Goal: Task Accomplishment & Management: Complete application form

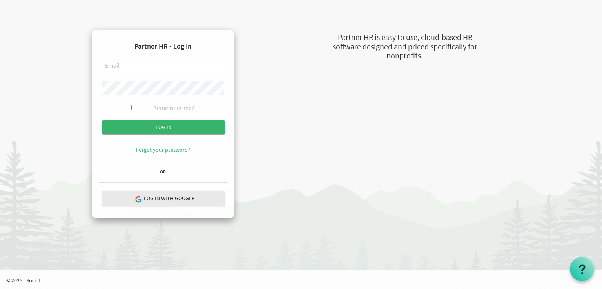
click at [140, 67] on input "text" at bounding box center [163, 66] width 122 height 13
paste input "[PERSON_NAME][EMAIL_ADDRESS][DOMAIN_NAME]"
type input "[PERSON_NAME][EMAIL_ADDRESS][DOMAIN_NAME]"
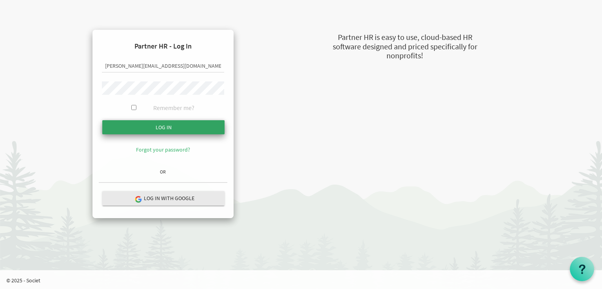
click at [145, 122] on input "submit" at bounding box center [163, 127] width 122 height 14
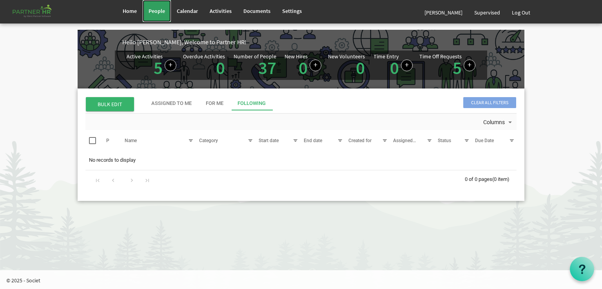
click at [154, 10] on span "People" at bounding box center [157, 10] width 16 height 7
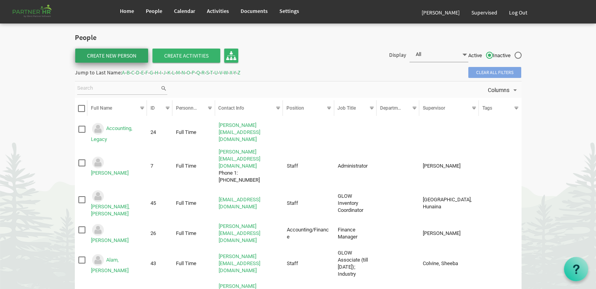
click at [114, 52] on link "Create New Person" at bounding box center [111, 56] width 73 height 14
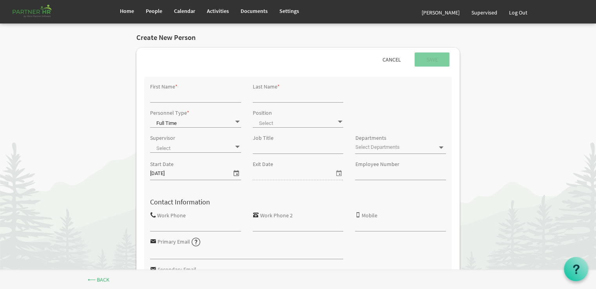
click at [167, 98] on input "First Name" at bounding box center [195, 97] width 91 height 12
type input "Kara"
click at [267, 95] on input "Last Name" at bounding box center [298, 97] width 91 height 12
type input "Spedding"
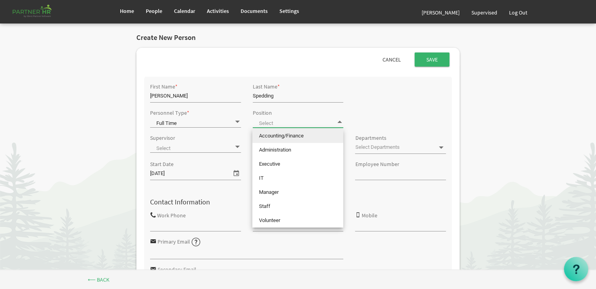
click at [340, 123] on span at bounding box center [339, 121] width 7 height 7
click at [279, 162] on li "Executive" at bounding box center [297, 164] width 91 height 14
type input "Executive"
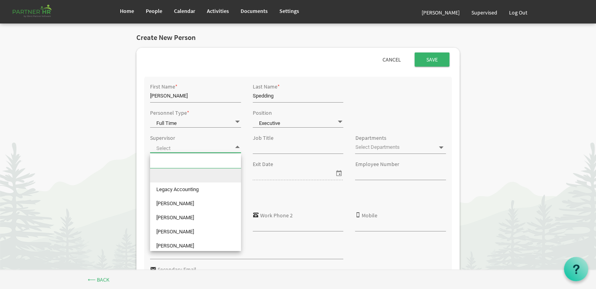
click at [238, 149] on span at bounding box center [237, 146] width 7 height 7
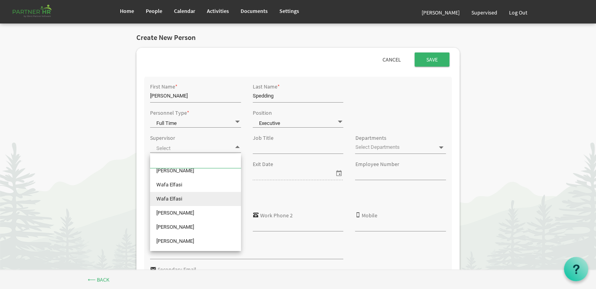
scroll to position [157, 0]
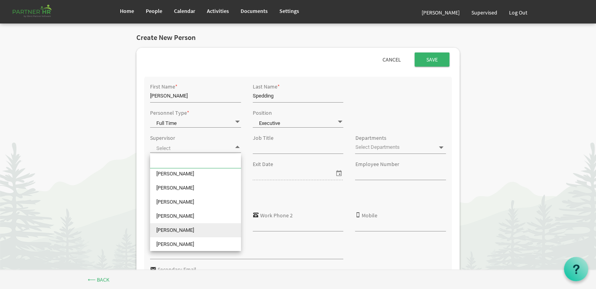
click at [176, 230] on li "[PERSON_NAME]" at bounding box center [195, 230] width 91 height 14
type input "[PERSON_NAME]"
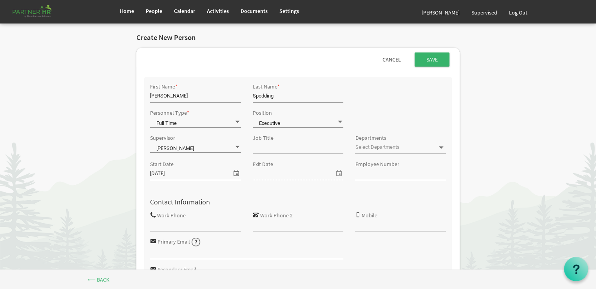
click at [259, 150] on input "Job Title" at bounding box center [298, 148] width 91 height 12
type input "Director of Fund Development, Marketing & Communication"
click at [440, 149] on span at bounding box center [440, 147] width 7 height 7
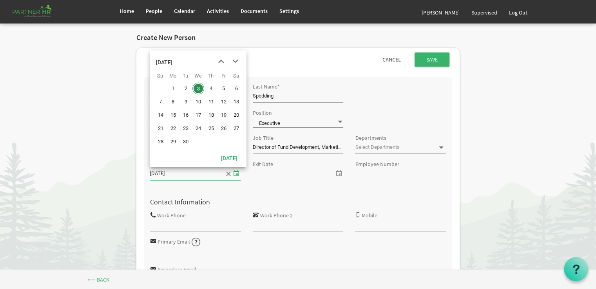
click at [237, 174] on span "select" at bounding box center [236, 173] width 9 height 10
click at [222, 60] on span "previous month" at bounding box center [221, 61] width 14 height 14
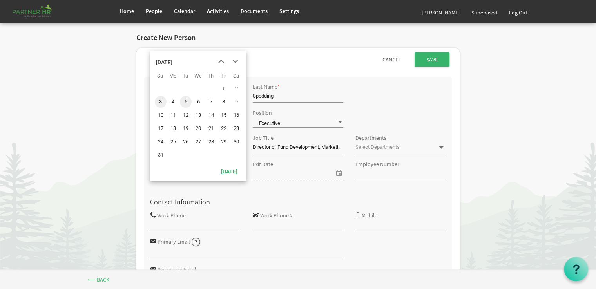
click at [185, 99] on span "5" at bounding box center [186, 102] width 12 height 12
type input "[DATE]"
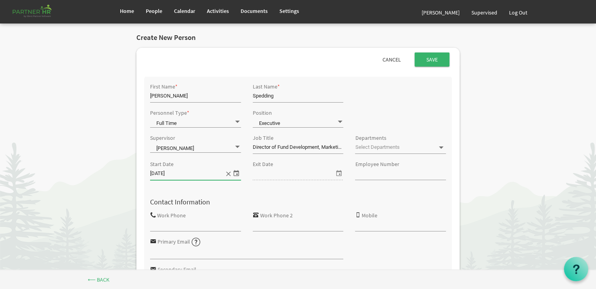
scroll to position [39, 0]
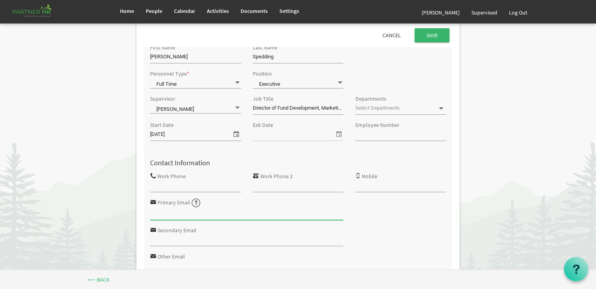
click at [186, 215] on input "Primary Email" at bounding box center [247, 214] width 194 height 12
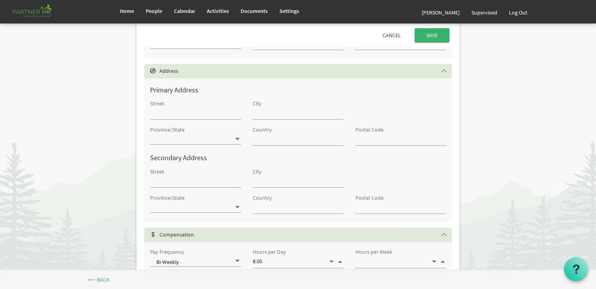
scroll to position [353, 0]
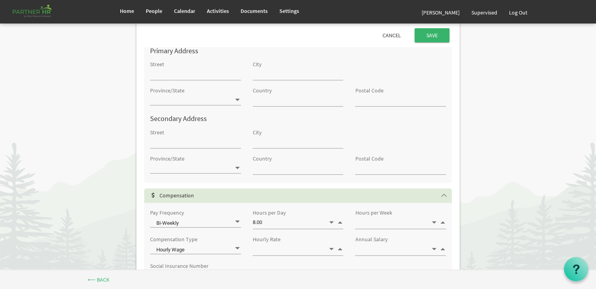
type input "[EMAIL_ADDRESS][DOMAIN_NAME]"
click at [386, 227] on input "Hours per Week" at bounding box center [392, 223] width 75 height 12
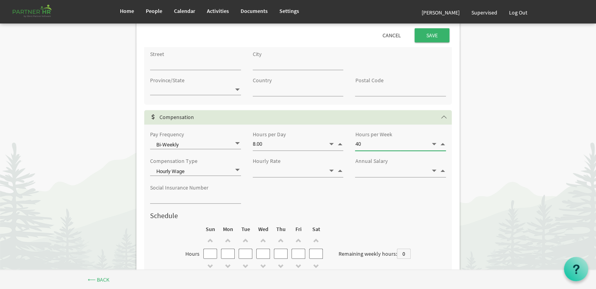
scroll to position [470, 0]
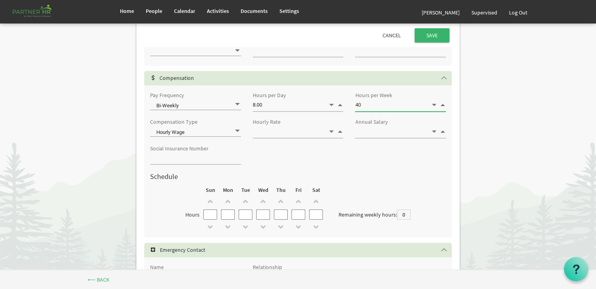
type input "40.00"
type input "40"
click at [225, 218] on input "text" at bounding box center [228, 215] width 14 height 10
type input "8"
type input "32"
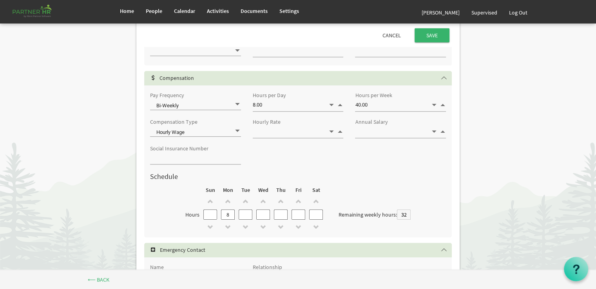
type input "8"
type input "24"
type input "8"
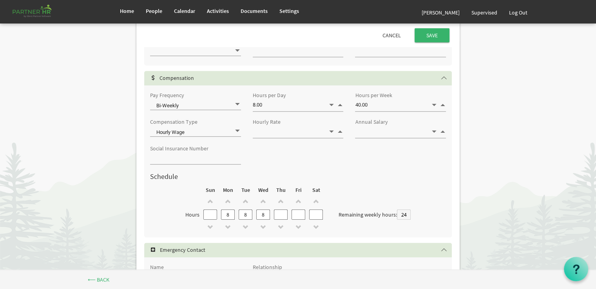
type input "16"
type input "8"
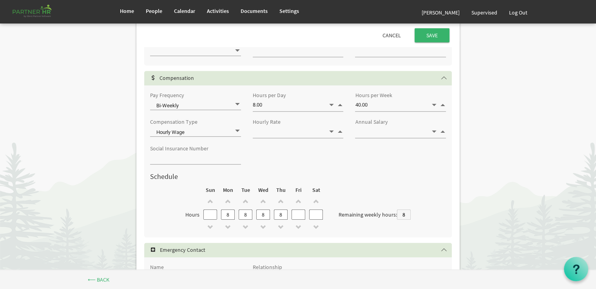
type input "8"
type input "0"
type input "8"
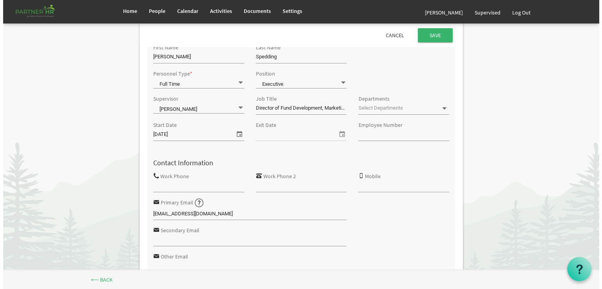
scroll to position [0, 0]
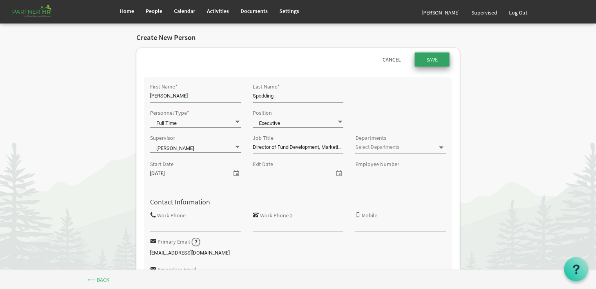
click at [434, 56] on input "submit" at bounding box center [432, 60] width 35 height 14
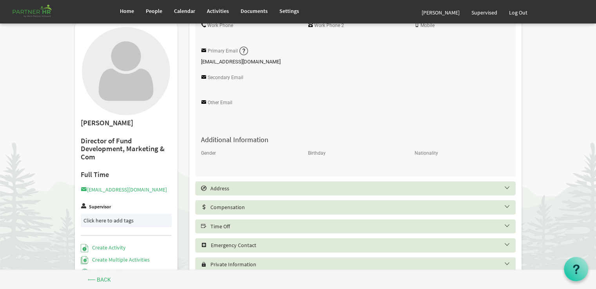
scroll to position [196, 0]
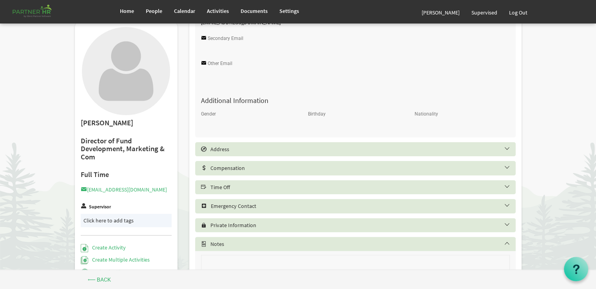
click at [230, 185] on h5 "Time Off" at bounding box center [361, 187] width 321 height 6
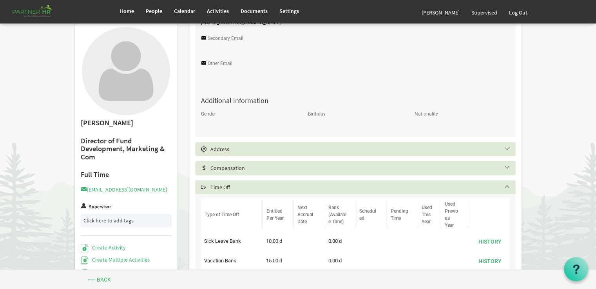
scroll to position [235, 0]
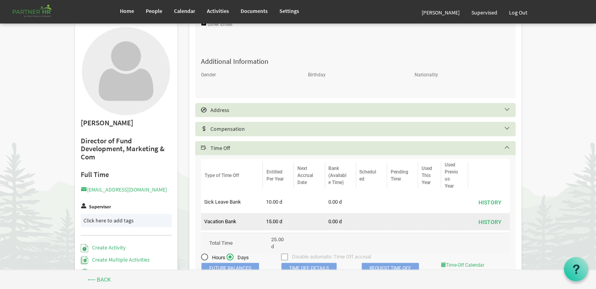
click at [269, 221] on td "15.00 d" at bounding box center [278, 221] width 31 height 17
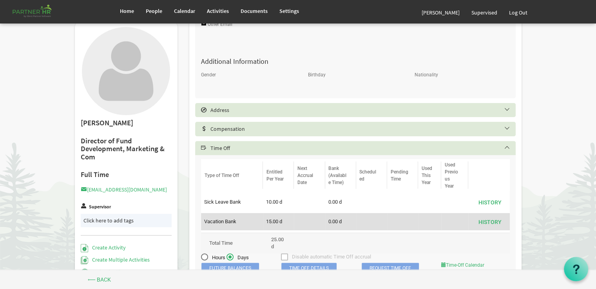
click at [269, 221] on td "15.00 d" at bounding box center [278, 221] width 31 height 17
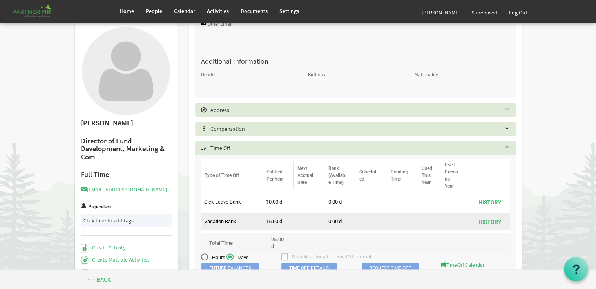
click at [269, 221] on td "15.00 d" at bounding box center [278, 221] width 31 height 17
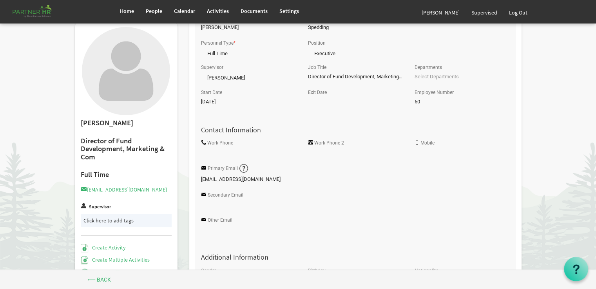
scroll to position [0, 0]
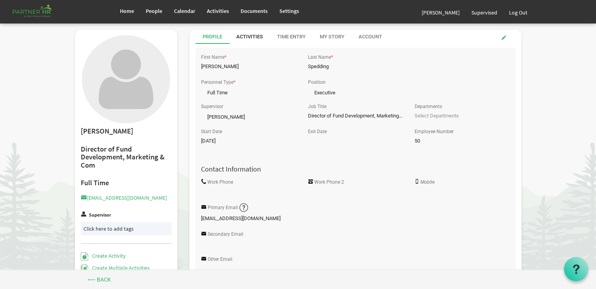
click at [249, 35] on div "Activities" at bounding box center [249, 36] width 27 height 7
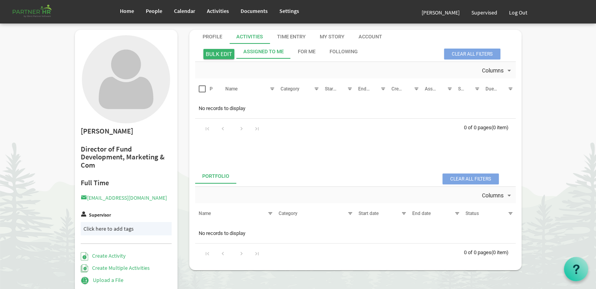
click at [249, 49] on div "Assigned To Me" at bounding box center [263, 51] width 40 height 7
click at [112, 227] on div "Click here to add tags" at bounding box center [126, 229] width 86 height 8
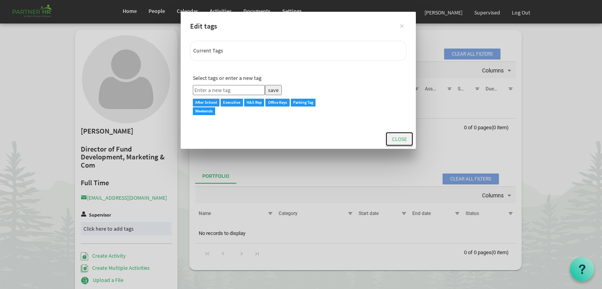
click at [391, 139] on button "Close" at bounding box center [399, 139] width 27 height 14
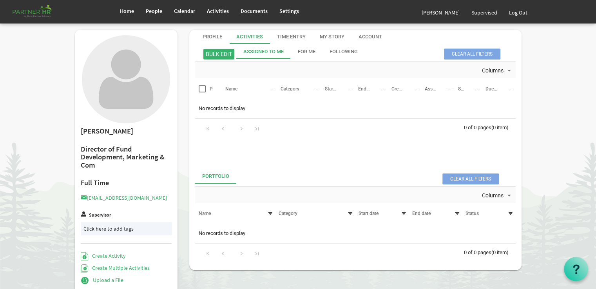
click at [262, 51] on div "Assigned To Me" at bounding box center [263, 51] width 40 height 7
click at [365, 33] on div "Account" at bounding box center [371, 36] width 24 height 7
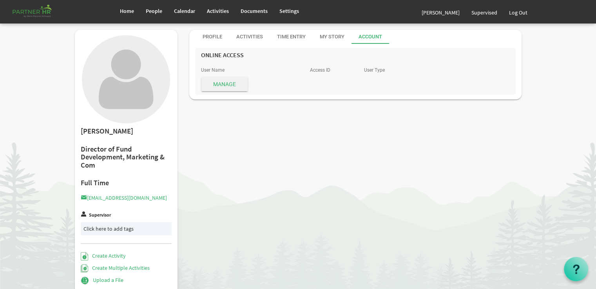
click at [227, 85] on span "Manage" at bounding box center [224, 84] width 46 height 14
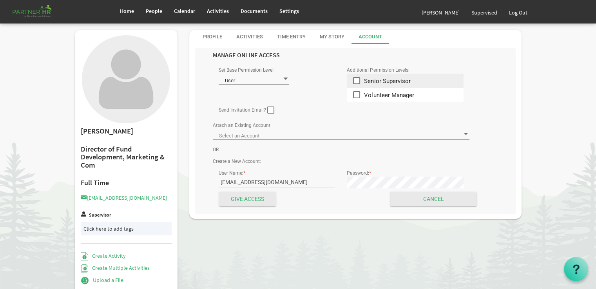
click at [357, 82] on span at bounding box center [356, 80] width 7 height 7
click at [269, 110] on span at bounding box center [270, 110] width 7 height 7
click at [268, 107] on input "checkbox" at bounding box center [267, 107] width 0 height 0
checkbox input "true"
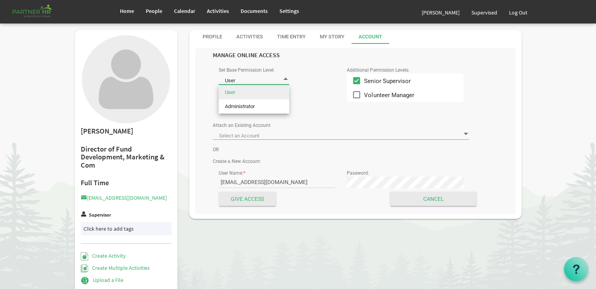
click at [285, 80] on span at bounding box center [285, 78] width 7 height 7
click at [277, 88] on li "User" at bounding box center [254, 92] width 71 height 14
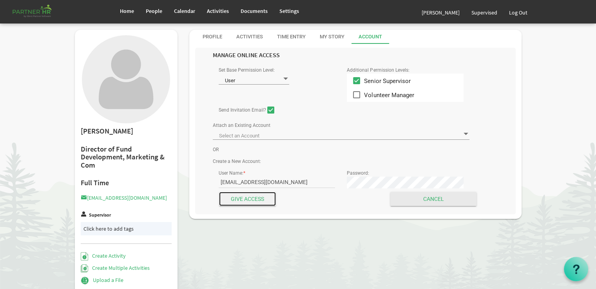
click at [252, 197] on input "Give Access" at bounding box center [247, 199] width 57 height 14
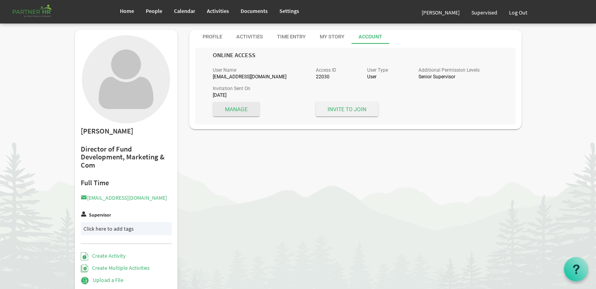
click at [334, 112] on span "Invite to Join" at bounding box center [347, 109] width 62 height 14
click at [292, 36] on div "Time Entry" at bounding box center [291, 36] width 29 height 7
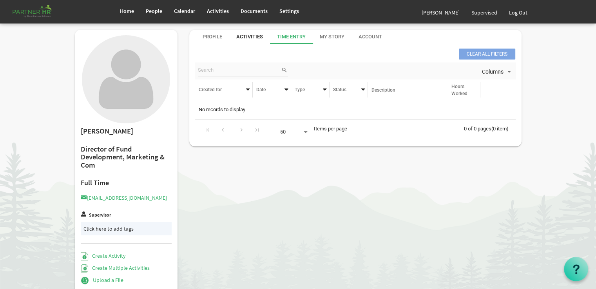
click at [252, 34] on div "Activities" at bounding box center [249, 36] width 27 height 7
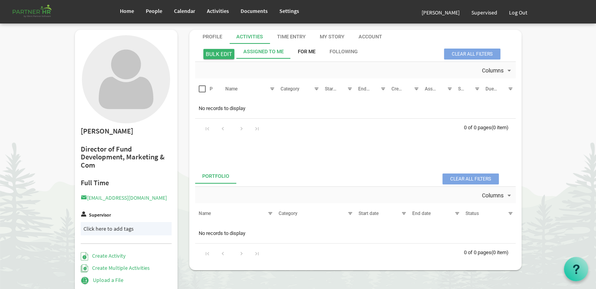
click at [306, 50] on div "For Me" at bounding box center [307, 51] width 18 height 7
click at [339, 51] on div "Following" at bounding box center [344, 51] width 28 height 7
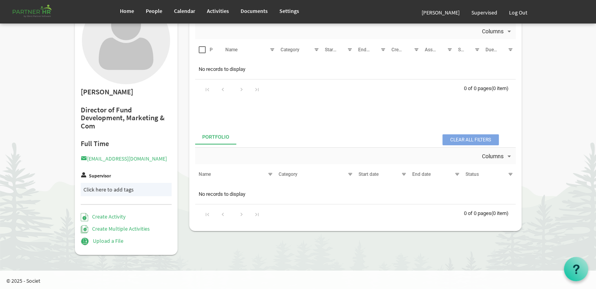
scroll to position [39, 0]
click at [118, 216] on link "Create Activity" at bounding box center [103, 216] width 45 height 7
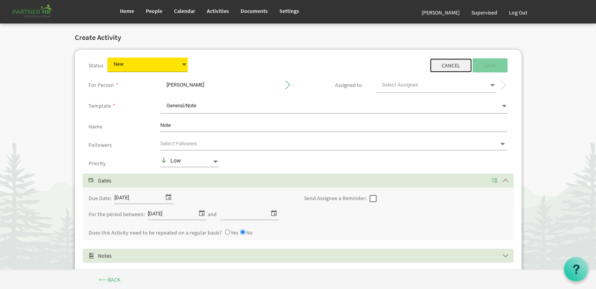
click at [448, 63] on link "Cancel" at bounding box center [451, 65] width 42 height 14
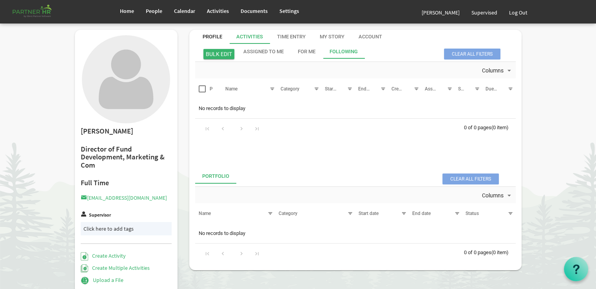
click at [217, 35] on div "Profile" at bounding box center [213, 36] width 20 height 7
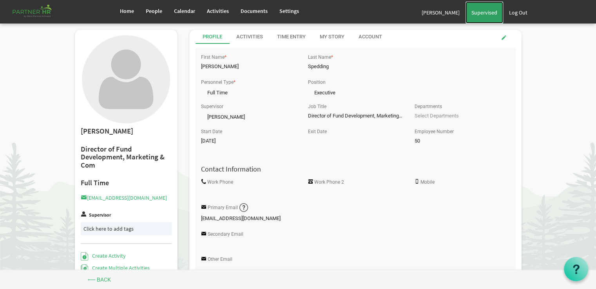
click at [483, 12] on span "Supervised" at bounding box center [485, 12] width 26 height 7
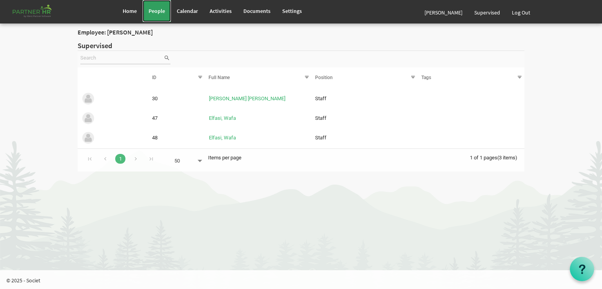
click at [160, 11] on span "People" at bounding box center [157, 10] width 16 height 7
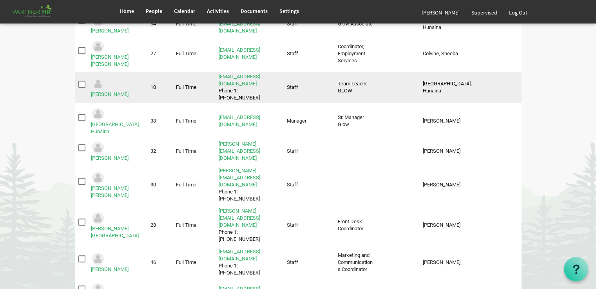
scroll to position [745, 0]
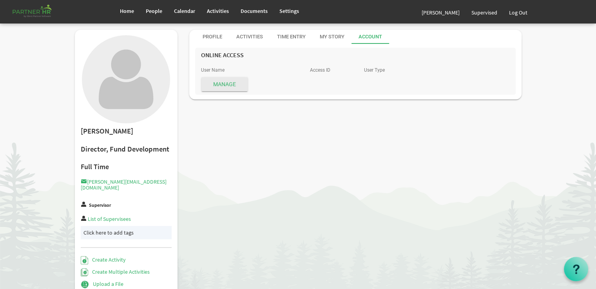
scroll to position [38, 0]
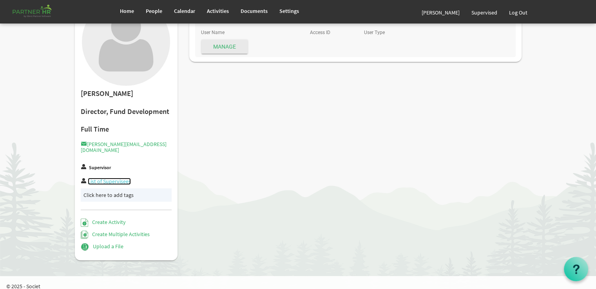
click at [119, 178] on link "List of Supervisees" at bounding box center [109, 181] width 43 height 7
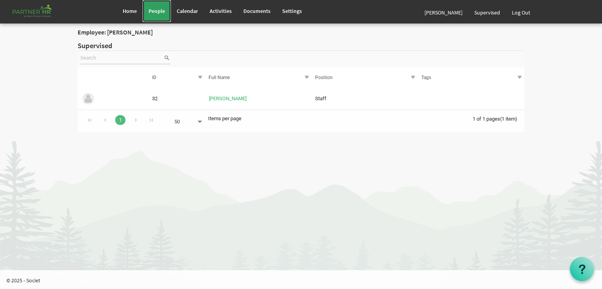
click at [157, 10] on span "People" at bounding box center [157, 10] width 16 height 7
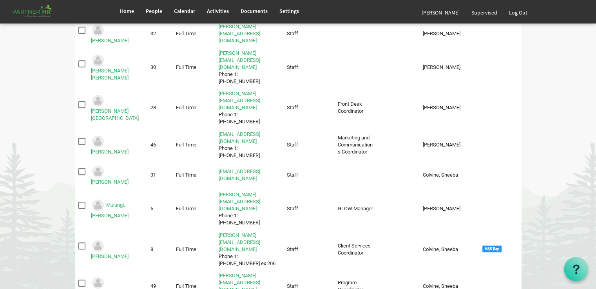
scroll to position [861, 0]
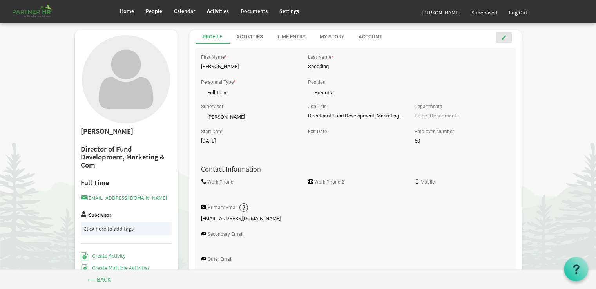
click at [503, 38] on span at bounding box center [503, 37] width 5 height 5
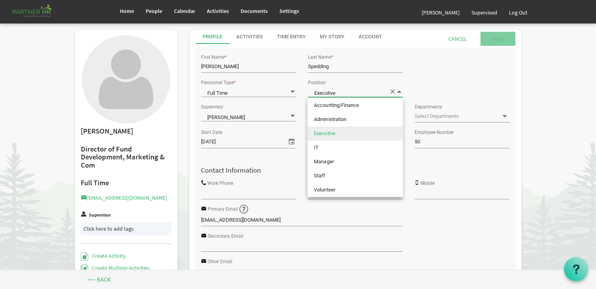
click at [398, 92] on span at bounding box center [399, 91] width 7 height 7
click at [324, 158] on li "Manager" at bounding box center [355, 162] width 95 height 14
type input "Manager"
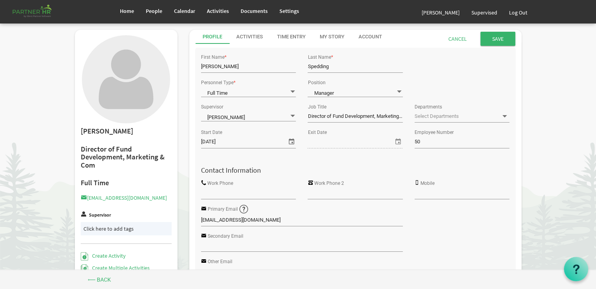
click at [118, 227] on div "Click here to add tags" at bounding box center [126, 229] width 86 height 8
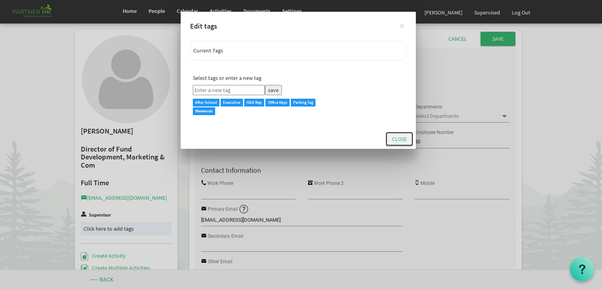
click at [395, 140] on button "Close" at bounding box center [399, 139] width 27 height 14
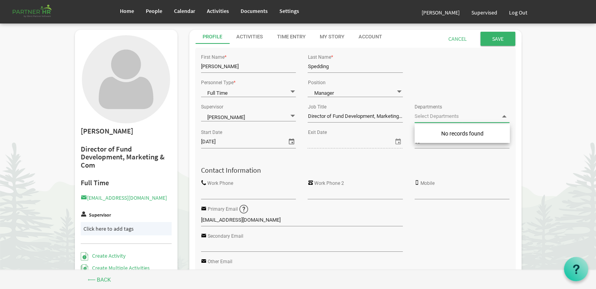
click at [505, 117] on span at bounding box center [504, 116] width 7 height 7
click at [468, 83] on div "Personnel Type * Full Time Full Time Position Manager Manager" at bounding box center [355, 89] width 321 height 24
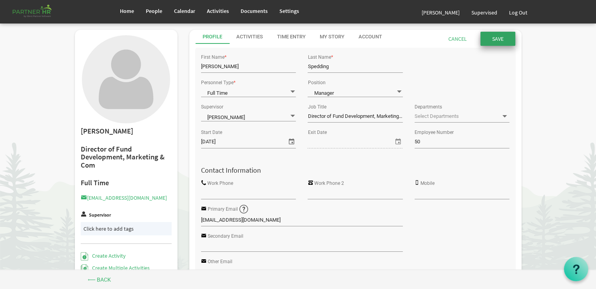
click at [495, 39] on input "Save" at bounding box center [498, 39] width 35 height 14
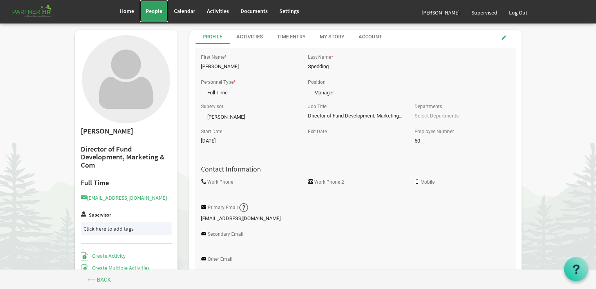
click at [157, 10] on span "People" at bounding box center [154, 10] width 16 height 7
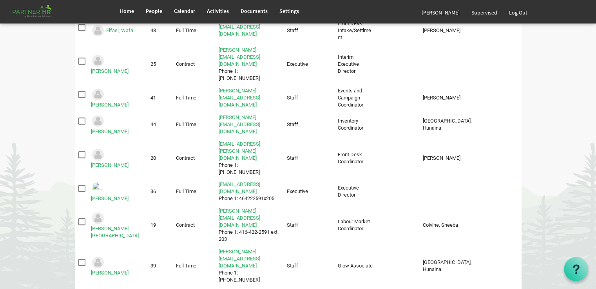
scroll to position [430, 0]
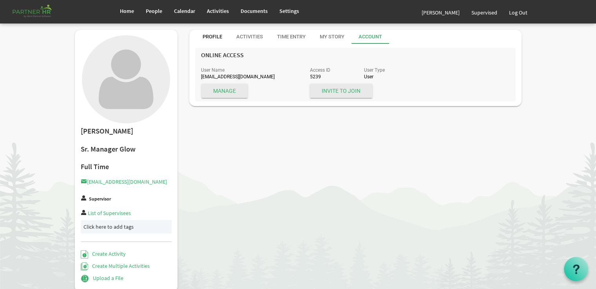
click at [213, 35] on div "Profile" at bounding box center [213, 36] width 20 height 7
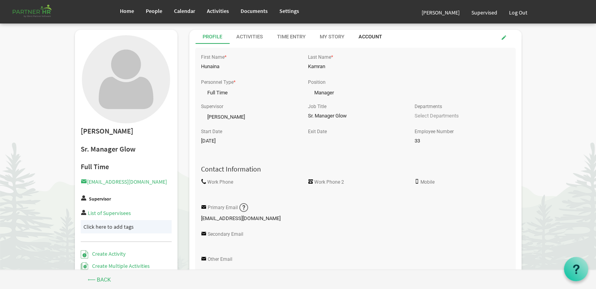
click at [372, 35] on div "Account" at bounding box center [371, 36] width 24 height 7
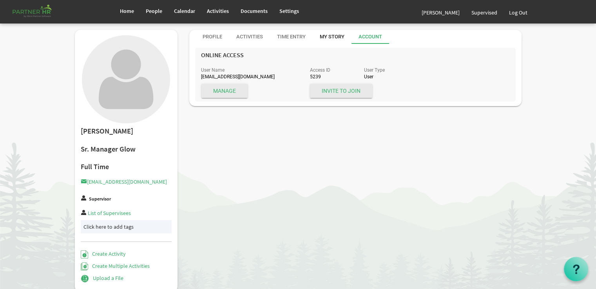
click at [332, 35] on div "My Story" at bounding box center [332, 36] width 25 height 7
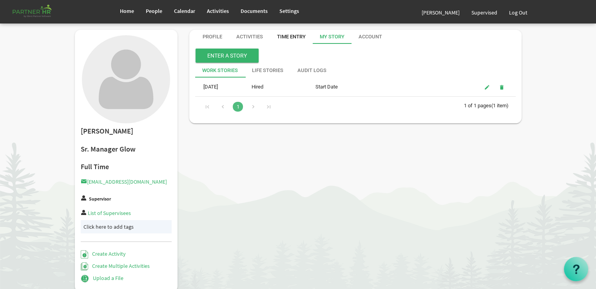
click at [294, 35] on div "Time Entry" at bounding box center [291, 36] width 29 height 7
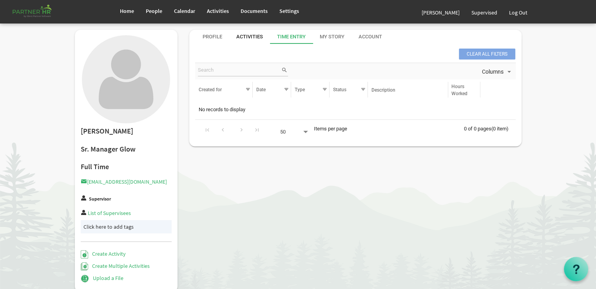
click at [250, 36] on div "Activities" at bounding box center [249, 36] width 27 height 7
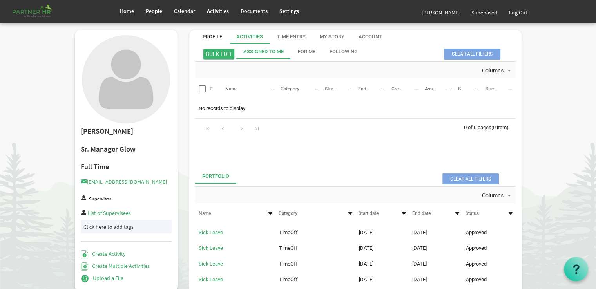
click at [220, 36] on div "Profile" at bounding box center [213, 36] width 20 height 7
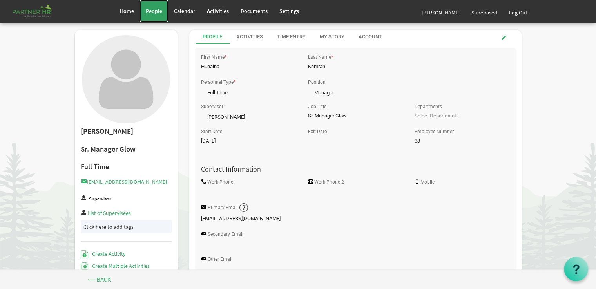
click at [157, 8] on span "People" at bounding box center [154, 10] width 16 height 7
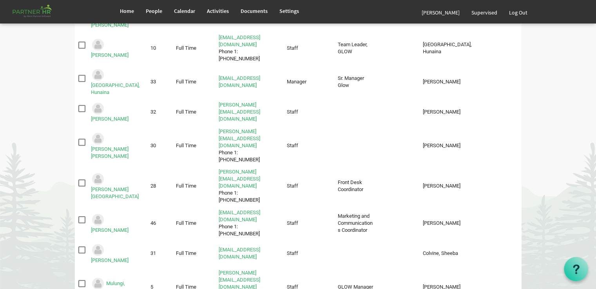
scroll to position [745, 0]
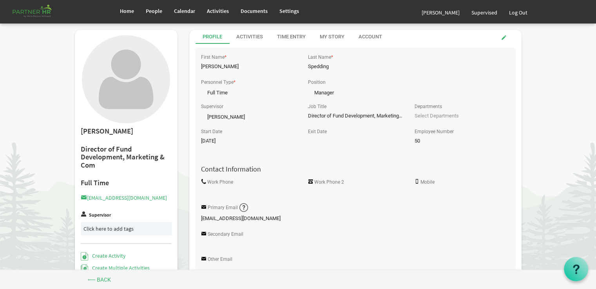
click at [94, 215] on label "Supervisor" at bounding box center [100, 215] width 22 height 5
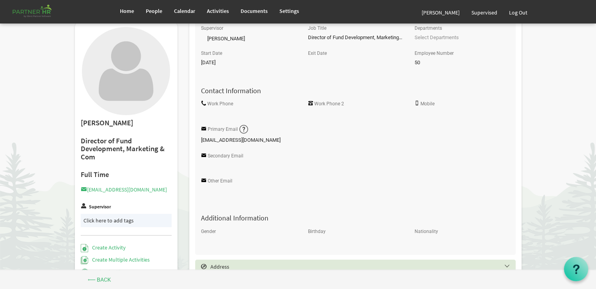
scroll to position [39, 0]
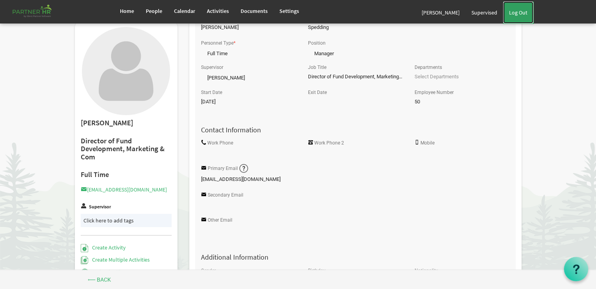
click at [521, 11] on link "Log Out" at bounding box center [518, 13] width 30 height 22
